Goal: Task Accomplishment & Management: Manage account settings

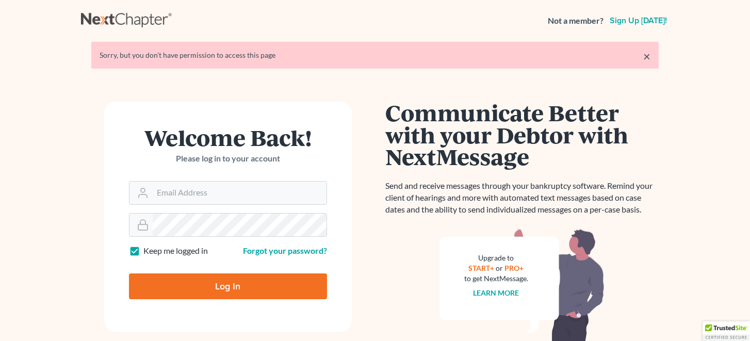
scroll to position [110, 0]
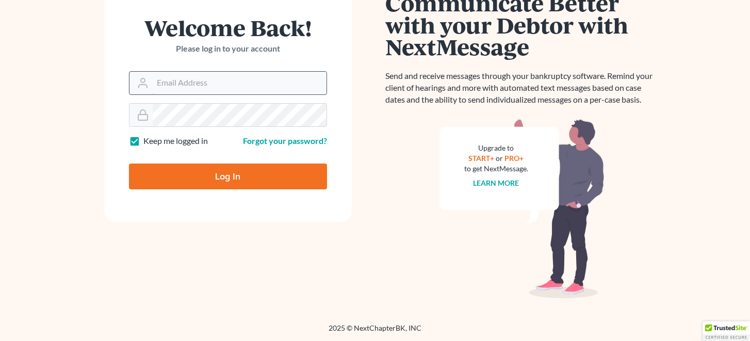
click at [268, 80] on input "Email Address" at bounding box center [240, 83] width 174 height 23
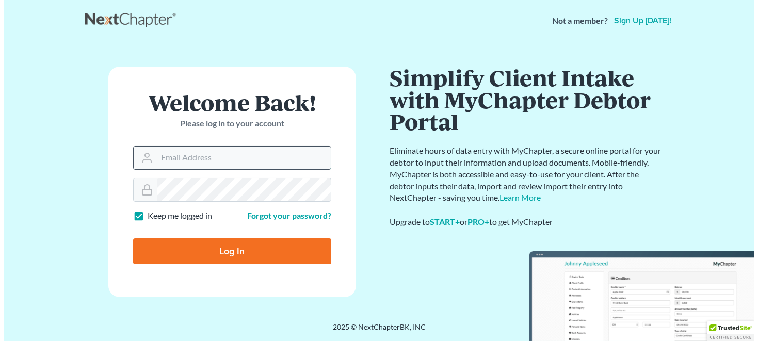
scroll to position [0, 0]
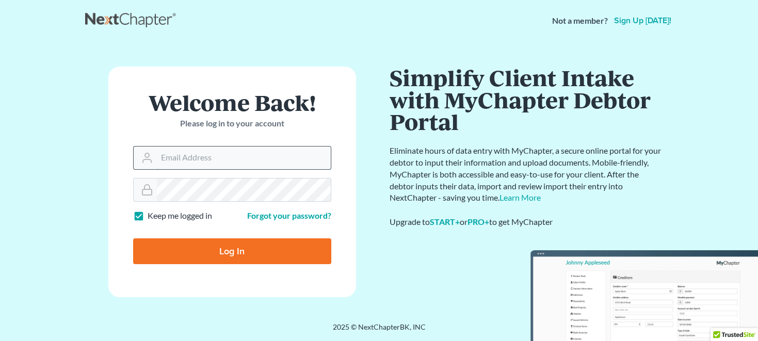
click at [251, 158] on input "Email Address" at bounding box center [244, 157] width 174 height 23
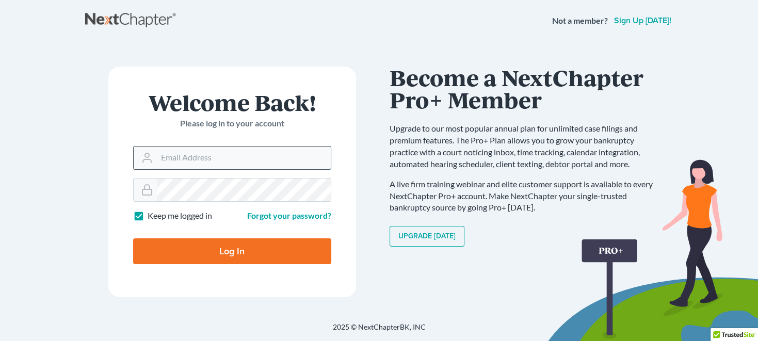
type input "jdunlap00@gmail.com"
click at [250, 252] on input "Log In" at bounding box center [232, 251] width 198 height 26
type input "Thinking..."
